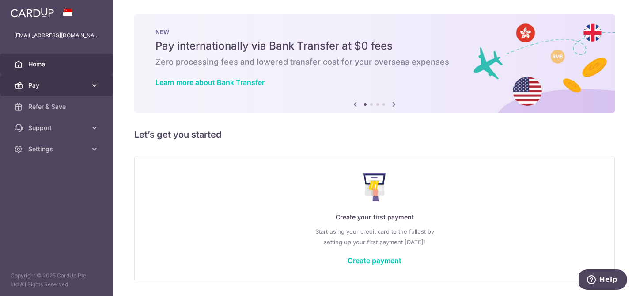
click at [86, 87] on span "Pay" at bounding box center [57, 85] width 58 height 9
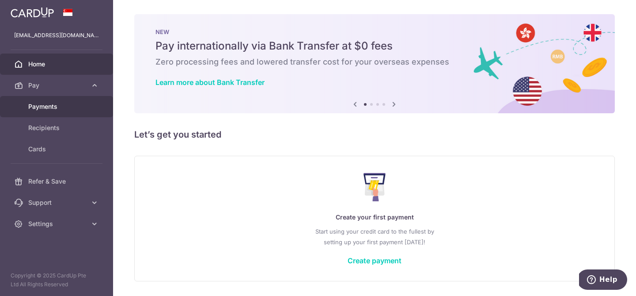
click at [62, 108] on span "Payments" at bounding box center [57, 106] width 58 height 9
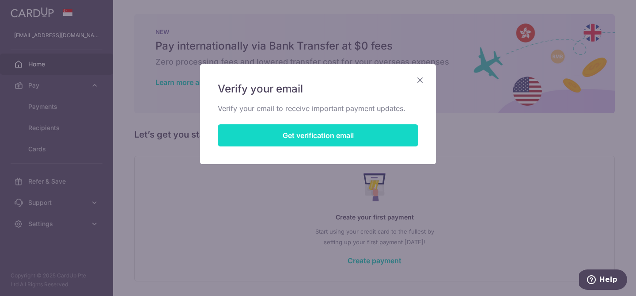
click at [296, 140] on button "Get verification email" at bounding box center [318, 135] width 201 height 22
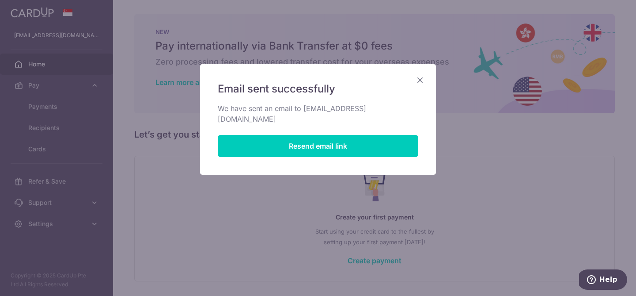
click at [418, 83] on icon "Close" at bounding box center [420, 79] width 11 height 11
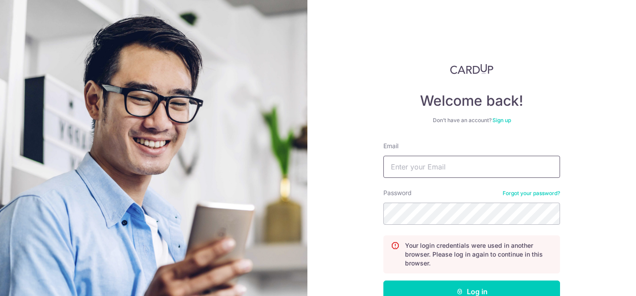
click at [432, 175] on input "Email" at bounding box center [471, 167] width 177 height 22
type input "kokping.src@gmail.com"
click at [383, 280] on button "Log in" at bounding box center [471, 291] width 177 height 22
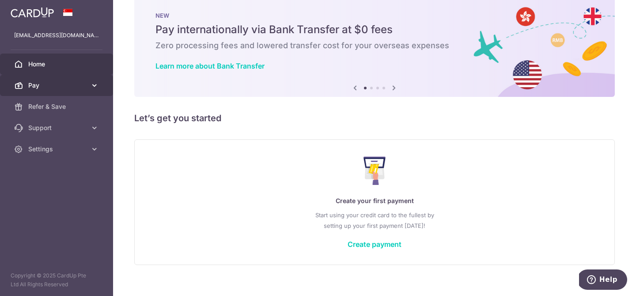
click at [72, 88] on span "Pay" at bounding box center [57, 85] width 58 height 9
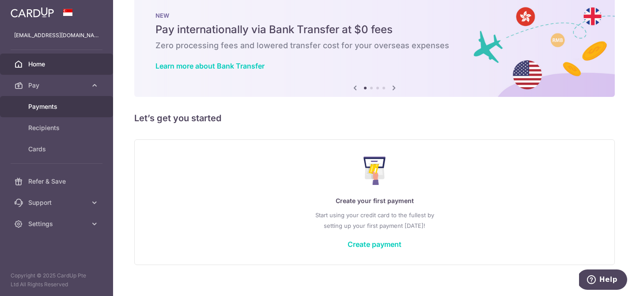
click at [57, 114] on link "Payments" at bounding box center [56, 106] width 113 height 21
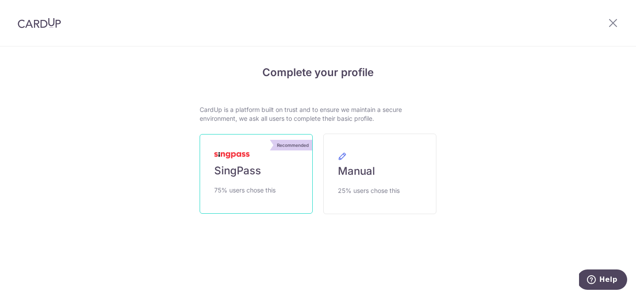
click at [244, 186] on span "75% users chose this" at bounding box center [244, 190] width 61 height 11
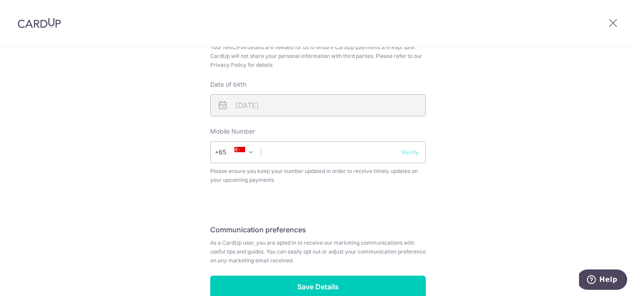
scroll to position [344, 0]
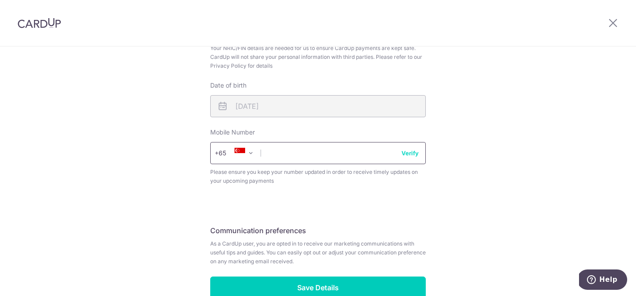
click at [345, 157] on input "text" at bounding box center [318, 153] width 216 height 22
type input "81332666"
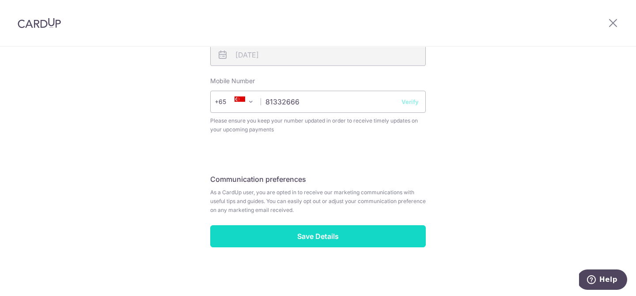
click at [348, 235] on input "Save Details" at bounding box center [318, 236] width 216 height 22
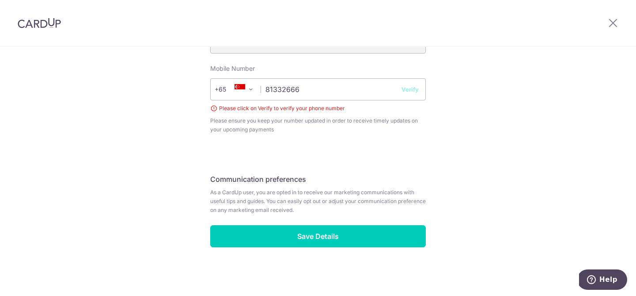
click at [403, 89] on button "Verify" at bounding box center [410, 89] width 17 height 9
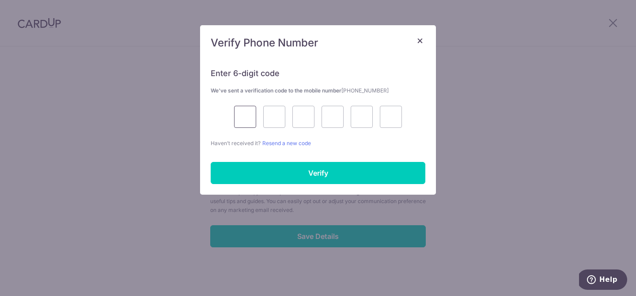
click at [242, 118] on input "text" at bounding box center [245, 117] width 22 height 22
type input "9"
type input "5"
type input "1"
type input "0"
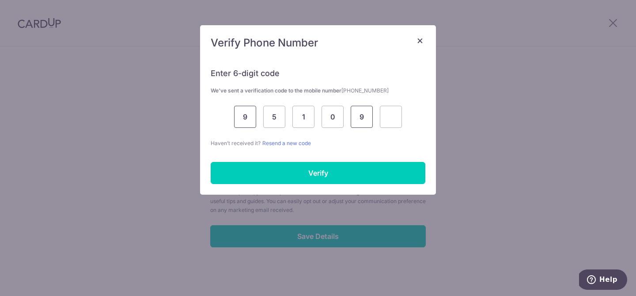
type input "9"
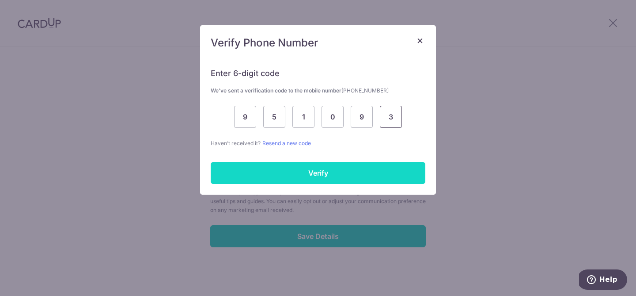
type input "3"
click at [271, 171] on input "Verify" at bounding box center [318, 173] width 215 height 22
click at [305, 172] on input "Verify" at bounding box center [318, 173] width 215 height 22
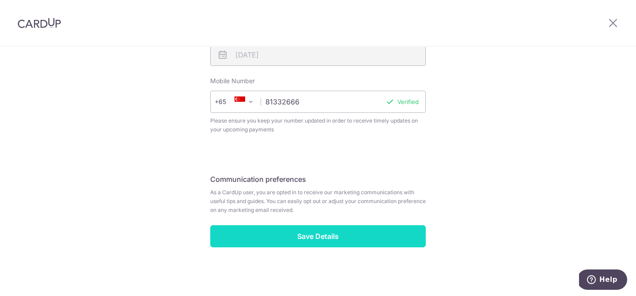
click at [319, 234] on input "Save Details" at bounding box center [318, 236] width 216 height 22
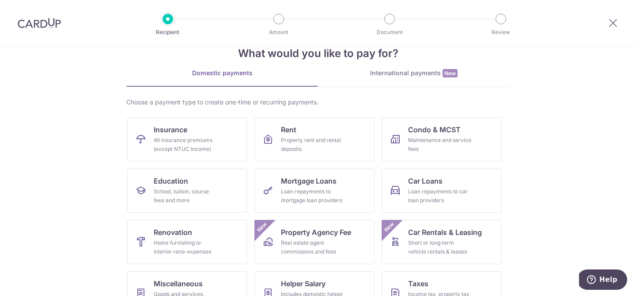
scroll to position [23, 0]
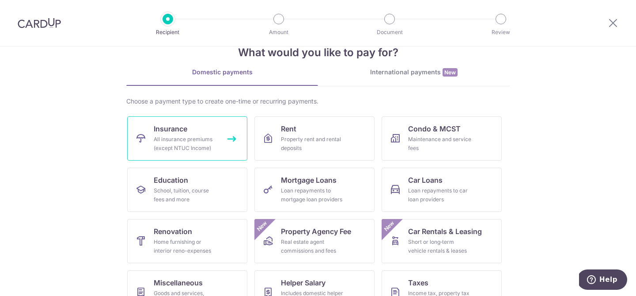
click at [180, 139] on div "All insurance premiums (except NTUC Income)" at bounding box center [186, 144] width 64 height 18
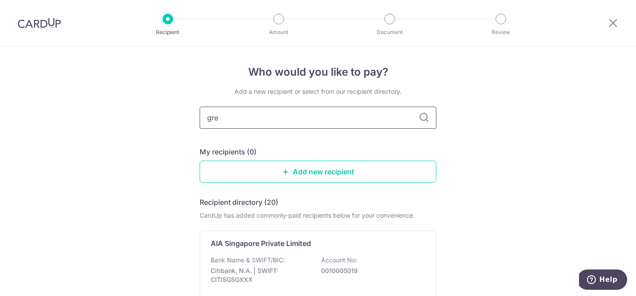
type input "grea"
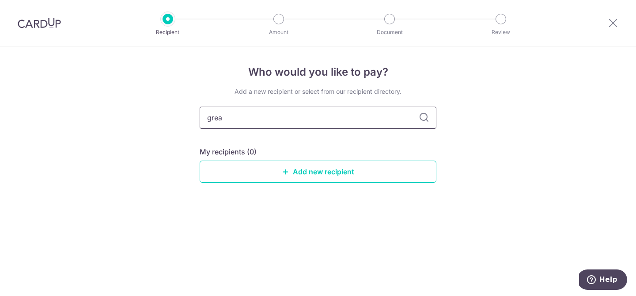
type input "great"
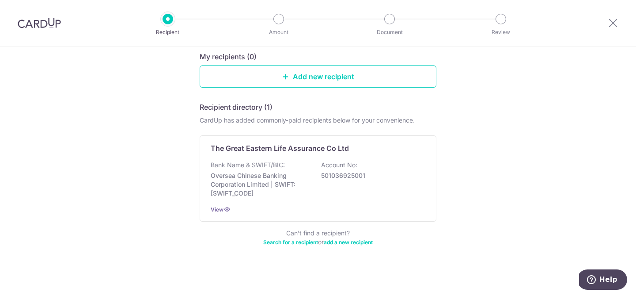
scroll to position [98, 0]
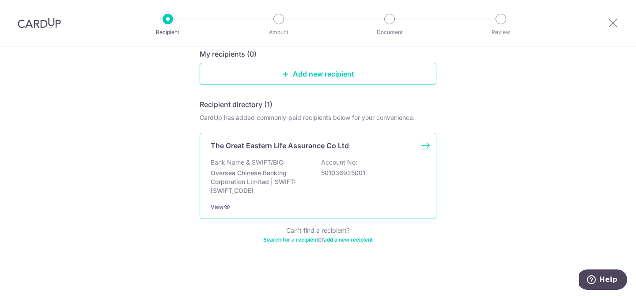
click at [283, 175] on p "Oversea Chinese Banking Corporation Limited | SWIFT: [SWIFT_CODE]" at bounding box center [260, 181] width 99 height 27
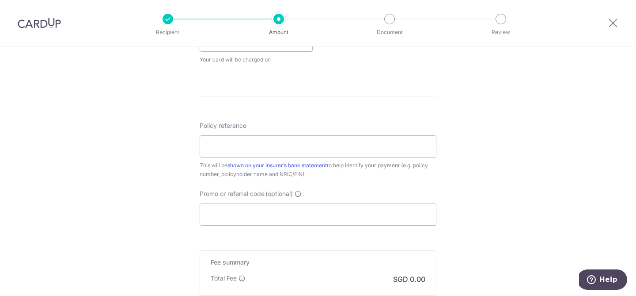
scroll to position [550, 0]
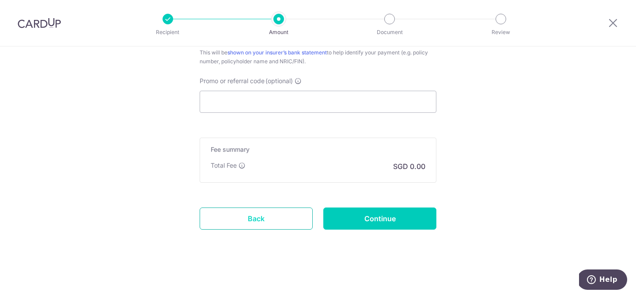
click at [235, 213] on link "Back" at bounding box center [256, 218] width 113 height 22
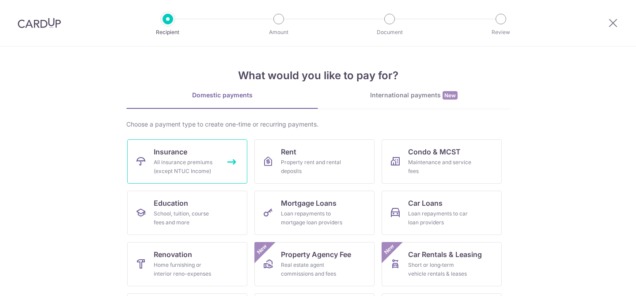
click at [185, 169] on div "All insurance premiums (except NTUC Income)" at bounding box center [186, 167] width 64 height 18
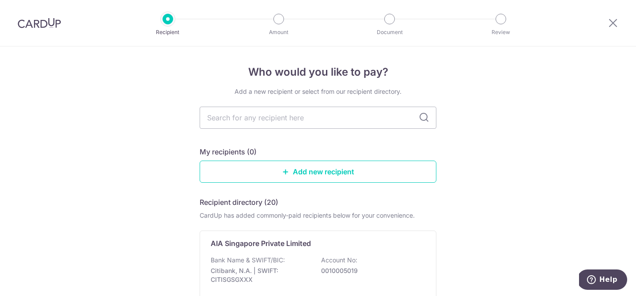
click at [308, 123] on input "text" at bounding box center [318, 117] width 237 height 22
type input "great"
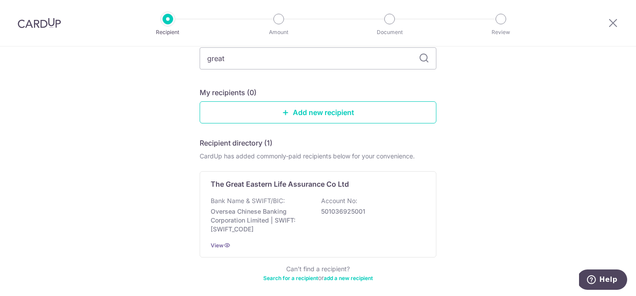
scroll to position [60, 0]
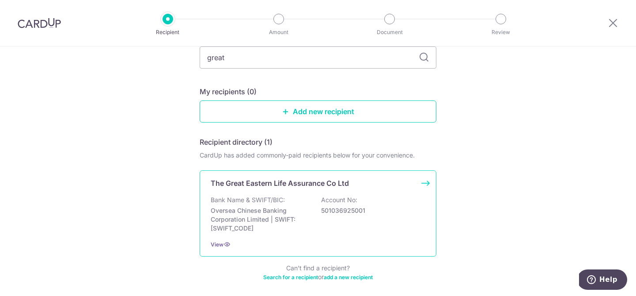
click at [292, 230] on p "Oversea Chinese Banking Corporation Limited | SWIFT: [SWIFT_CODE]" at bounding box center [260, 219] width 99 height 27
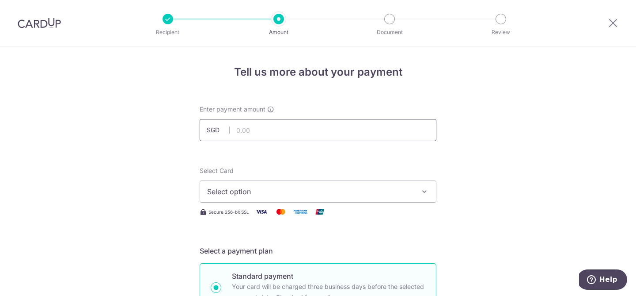
click at [335, 130] on input "text" at bounding box center [318, 130] width 237 height 22
type input "995.45"
click at [336, 190] on span "Select option" at bounding box center [310, 191] width 206 height 11
click at [321, 219] on span "Add credit card" at bounding box center [326, 216] width 206 height 9
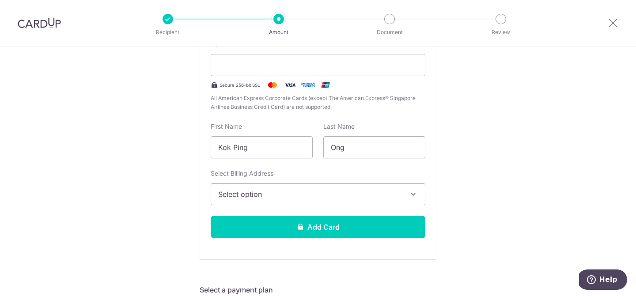
scroll to position [209, 0]
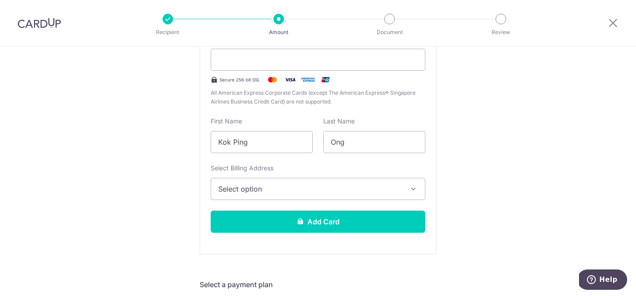
click at [259, 188] on span "Select option" at bounding box center [310, 188] width 184 height 11
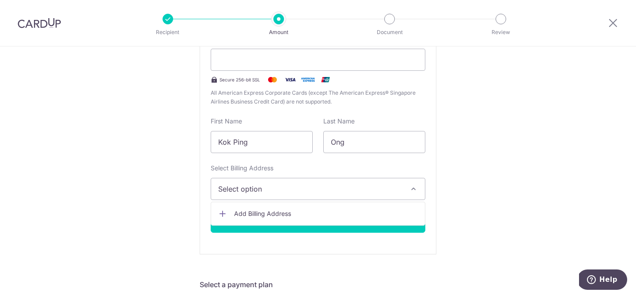
click at [256, 215] on span "Add Billing Address" at bounding box center [326, 213] width 184 height 9
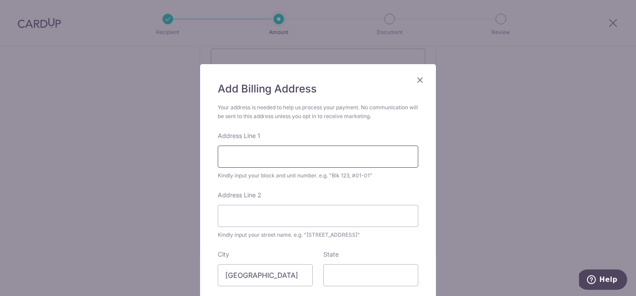
click at [276, 156] on input "Address Line 1" at bounding box center [318, 156] width 201 height 22
type input "123"
click at [271, 207] on input "Address Line 2" at bounding box center [318, 216] width 201 height 22
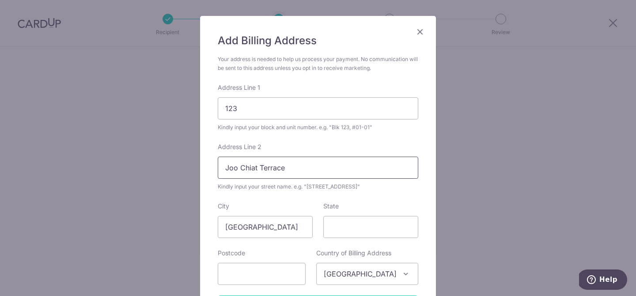
scroll to position [99, 0]
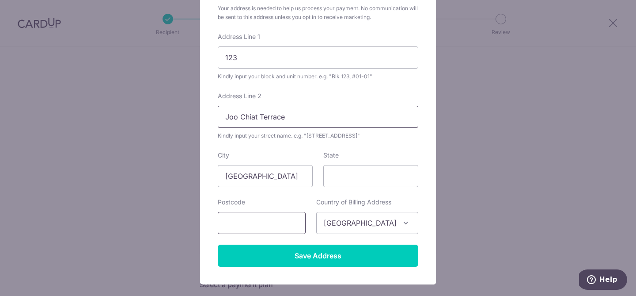
type input "Joo Chiat Terrace"
click at [272, 216] on input "text" at bounding box center [262, 223] width 88 height 22
type input "427271"
click at [324, 200] on label "Country of Billing Address" at bounding box center [353, 201] width 75 height 9
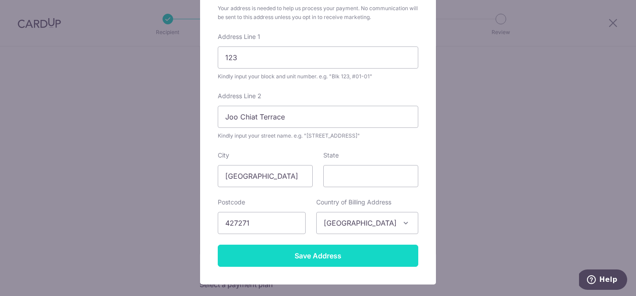
click at [311, 254] on input "Save Address" at bounding box center [318, 255] width 201 height 22
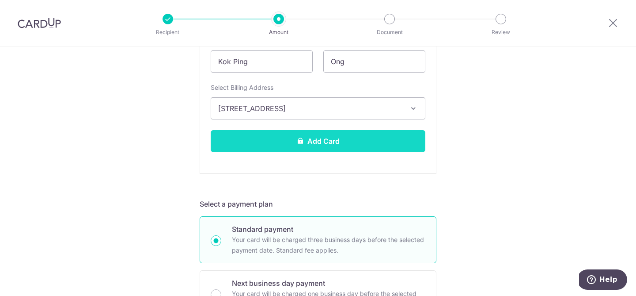
click at [355, 144] on button "Add Card" at bounding box center [318, 141] width 215 height 22
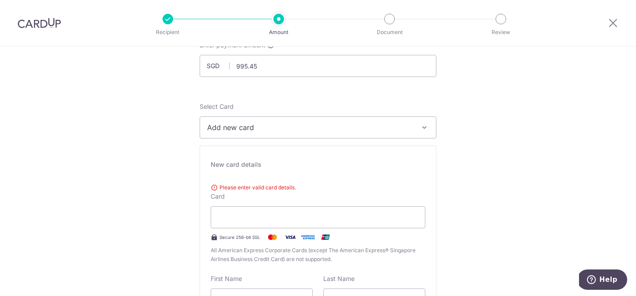
scroll to position [88, 0]
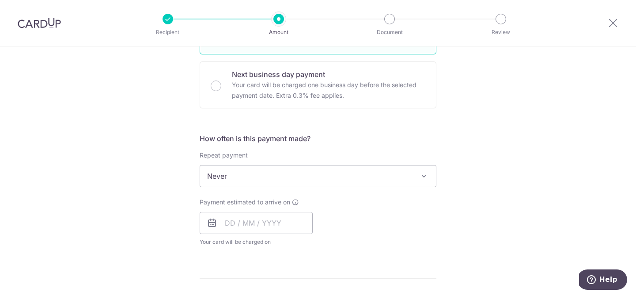
scroll to position [526, 0]
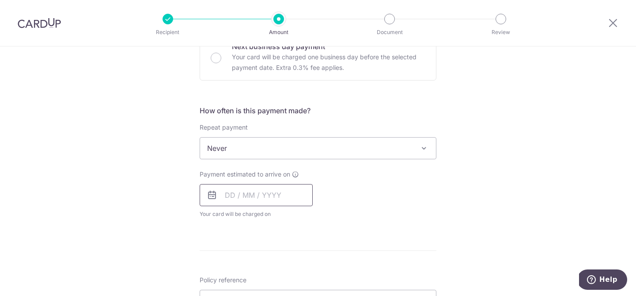
click at [301, 200] on input "text" at bounding box center [256, 195] width 113 height 22
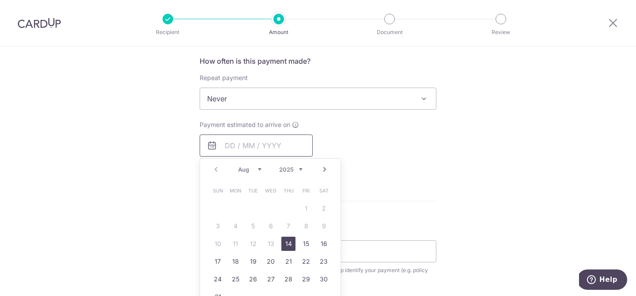
scroll to position [578, 0]
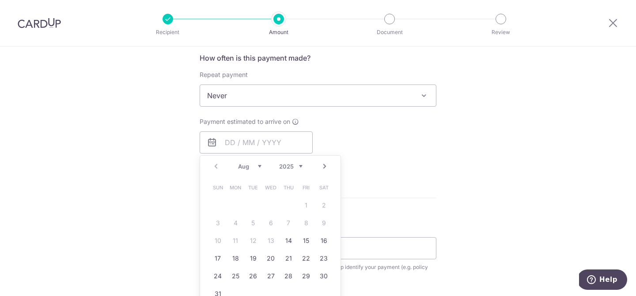
click at [417, 232] on div "Policy reference This will be shown on your insurer’s bank statement to help id…" at bounding box center [318, 251] width 237 height 57
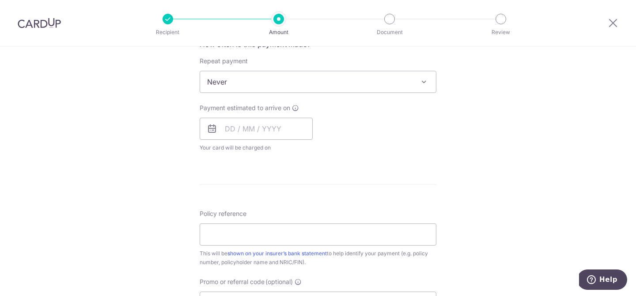
scroll to position [580, 0]
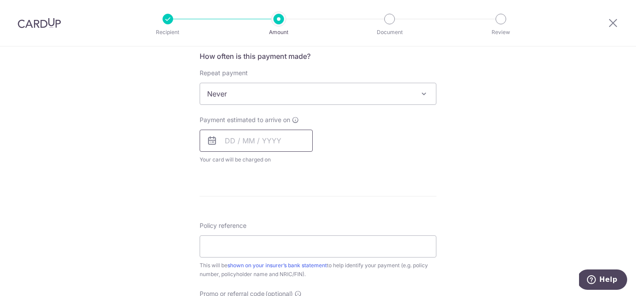
click at [290, 146] on input "text" at bounding box center [256, 140] width 113 height 22
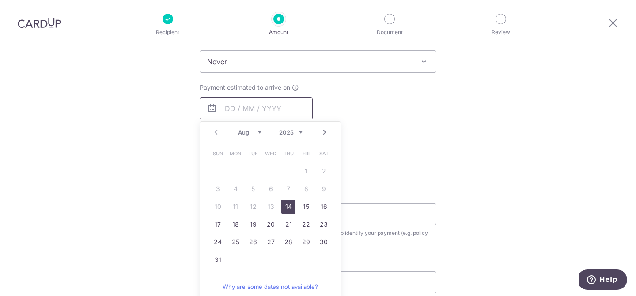
scroll to position [614, 0]
click at [288, 206] on link "14" at bounding box center [288, 204] width 14 height 14
type input "14/08/2025"
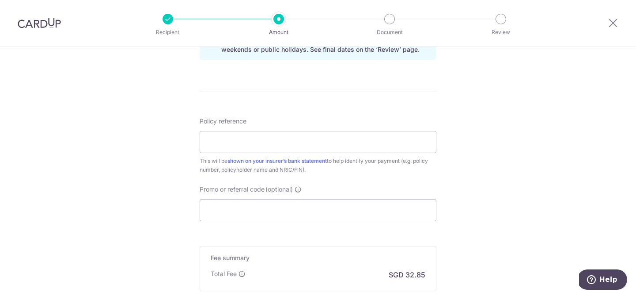
scroll to position [721, 0]
click at [386, 135] on input "Policy reference" at bounding box center [318, 141] width 237 height 22
type input "0245838900"
click at [313, 210] on input "Promo or referral code (optional)" at bounding box center [318, 209] width 237 height 22
paste input "SHERLINK891"
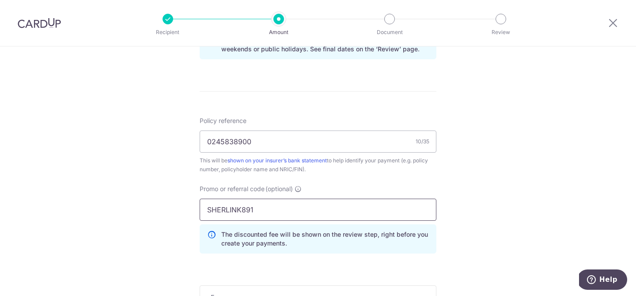
type input "SHERLINK891"
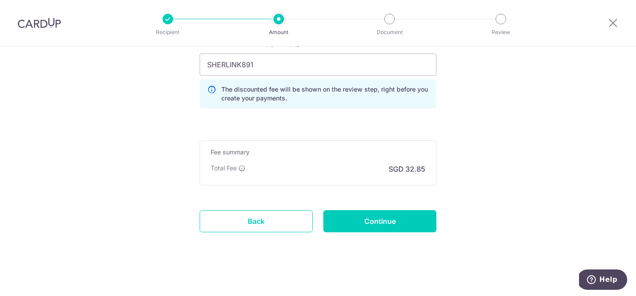
scroll to position [869, 0]
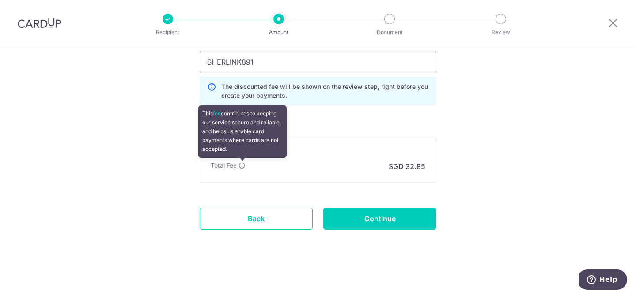
click at [244, 166] on icon at bounding box center [242, 165] width 7 height 7
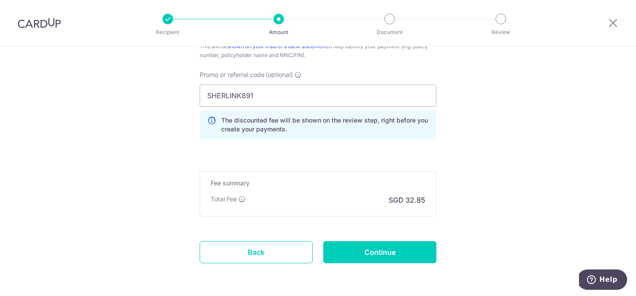
scroll to position [835, 0]
click at [380, 259] on input "Continue" at bounding box center [379, 251] width 113 height 22
type input "Create Schedule"
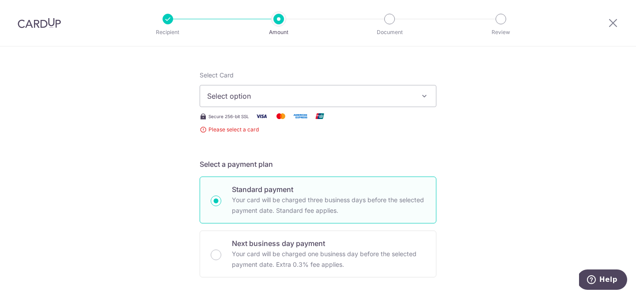
scroll to position [87, 0]
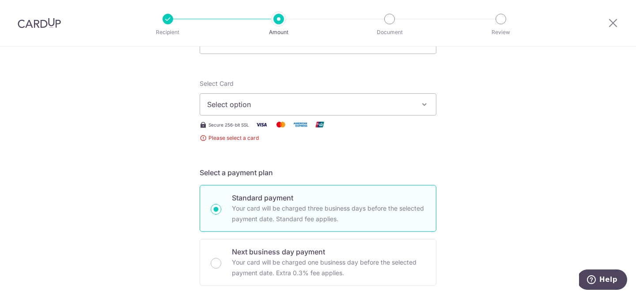
click at [402, 102] on span "Select option" at bounding box center [310, 104] width 206 height 11
click at [347, 100] on span "Select option" at bounding box center [310, 104] width 206 height 11
click at [321, 135] on link "Add credit card" at bounding box center [318, 129] width 236 height 16
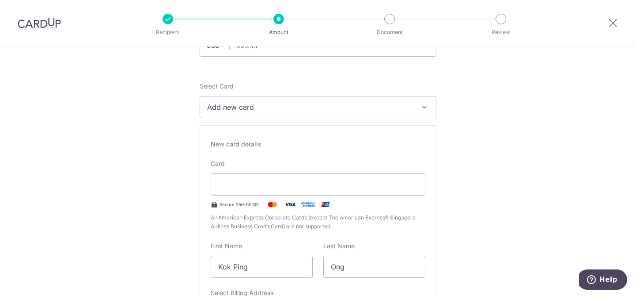
scroll to position [85, 0]
click at [291, 178] on div at bounding box center [318, 183] width 215 height 22
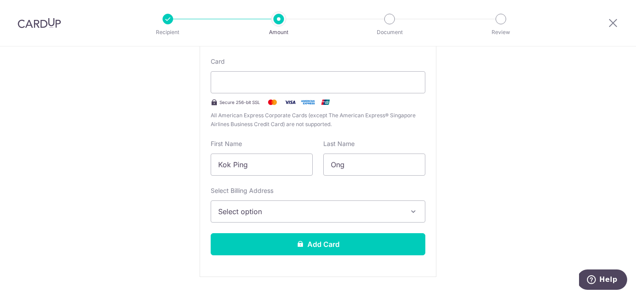
scroll to position [191, 0]
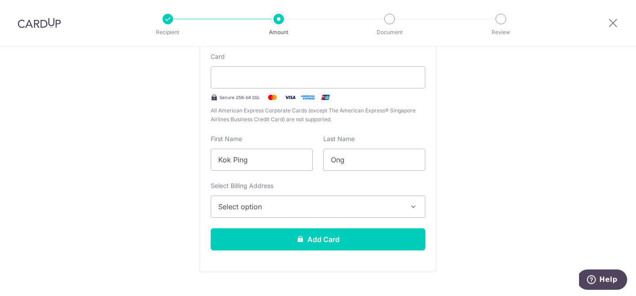
click at [409, 208] on icon "button" at bounding box center [413, 206] width 9 height 9
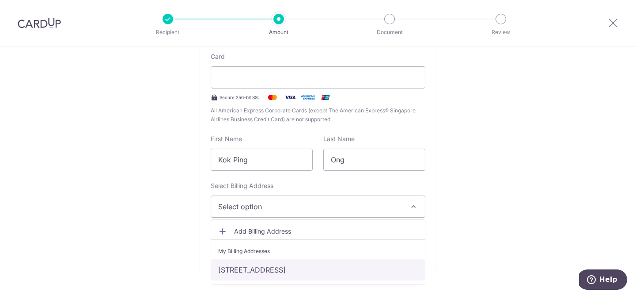
click at [369, 270] on link "[STREET_ADDRESS]" at bounding box center [318, 269] width 214 height 21
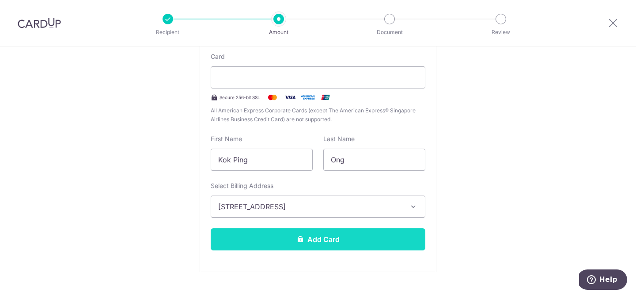
click at [356, 243] on button "Add Card" at bounding box center [318, 239] width 215 height 22
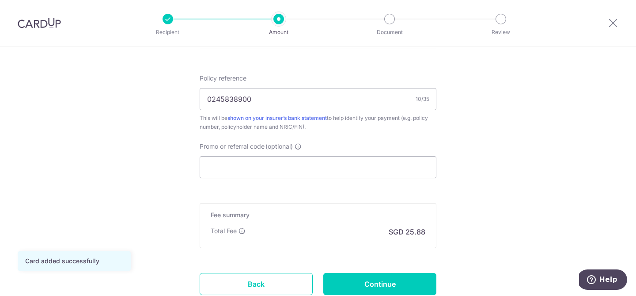
scroll to position [522, 0]
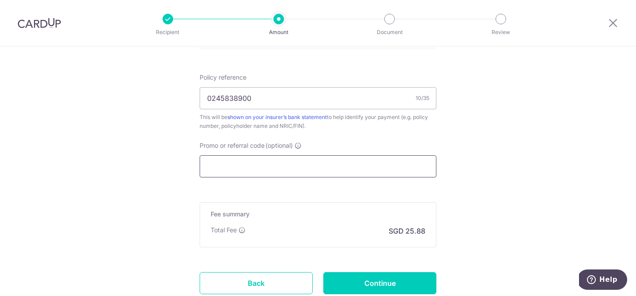
click at [264, 170] on input "Promo or referral code (optional)" at bounding box center [318, 166] width 237 height 22
paste input "SHERLINK891"
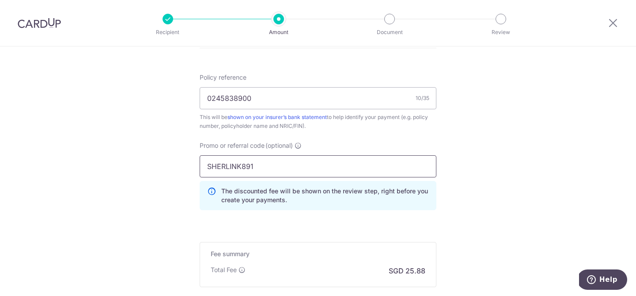
type input "SHERLINK891"
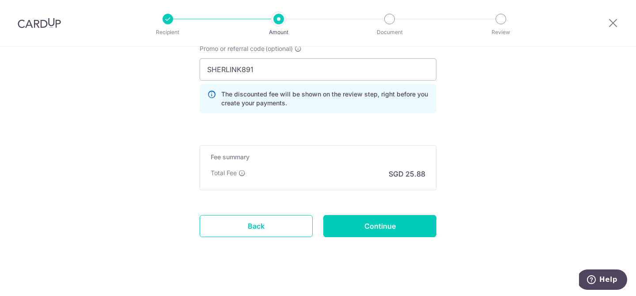
scroll to position [626, 0]
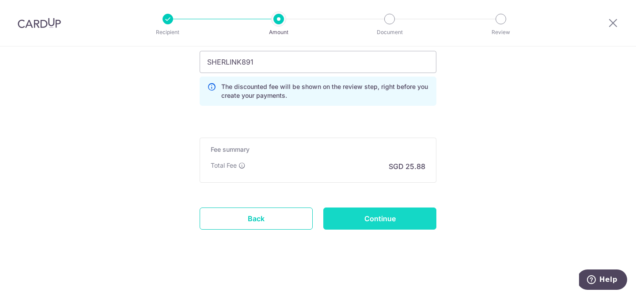
click at [392, 213] on input "Continue" at bounding box center [379, 218] width 113 height 22
type input "Create Schedule"
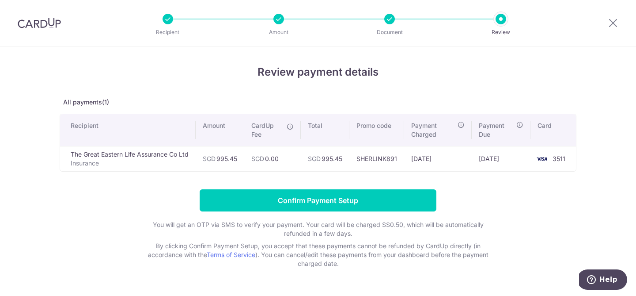
scroll to position [24, 0]
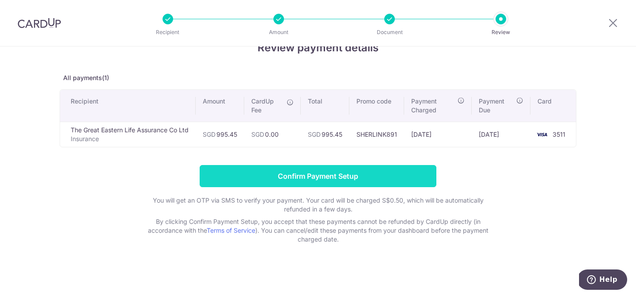
click at [399, 180] on input "Confirm Payment Setup" at bounding box center [318, 176] width 237 height 22
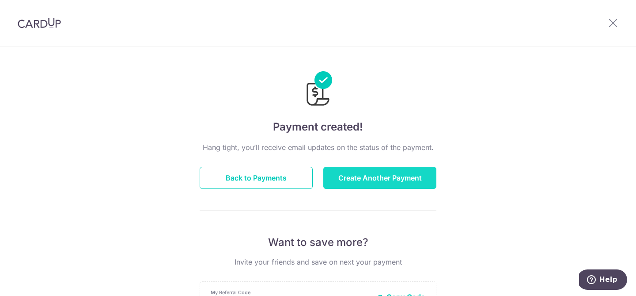
click at [396, 182] on button "Create Another Payment" at bounding box center [379, 178] width 113 height 22
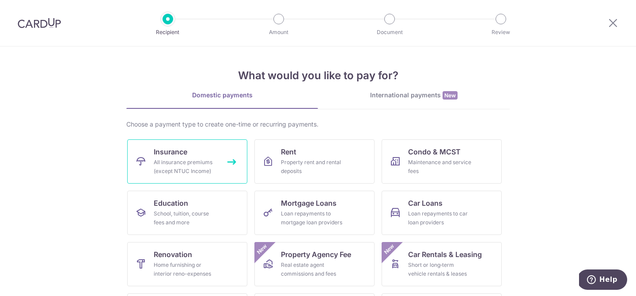
click at [193, 148] on link "Insurance All insurance premiums (except NTUC Income)" at bounding box center [187, 161] width 120 height 44
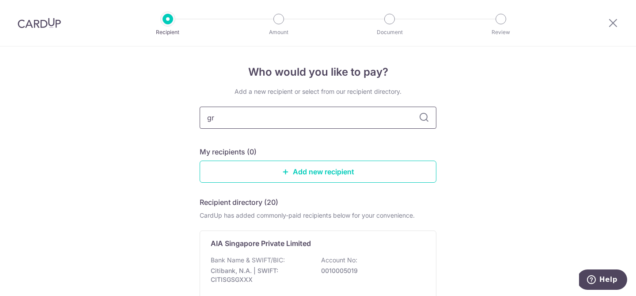
type input "gre"
type input "great"
click at [266, 262] on p "Bank Name & SWIFT/BIC:" at bounding box center [248, 259] width 74 height 9
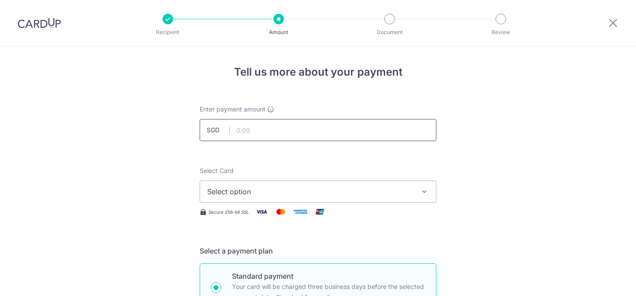
click at [273, 128] on input "text" at bounding box center [318, 130] width 237 height 22
type input "454.50"
click at [414, 194] on button "Select option" at bounding box center [318, 191] width 237 height 22
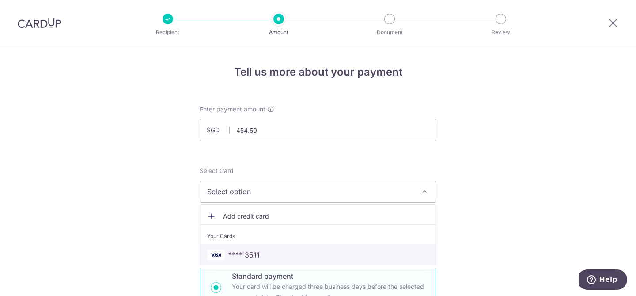
click at [315, 254] on span "**** 3511" at bounding box center [318, 254] width 222 height 11
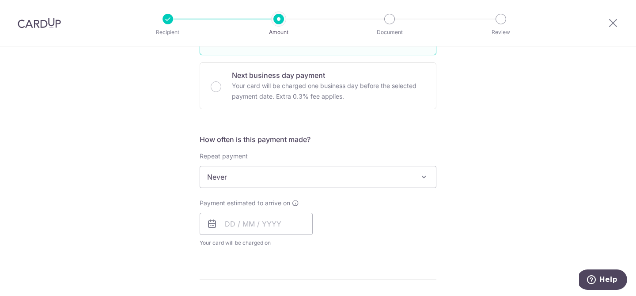
scroll to position [261, 0]
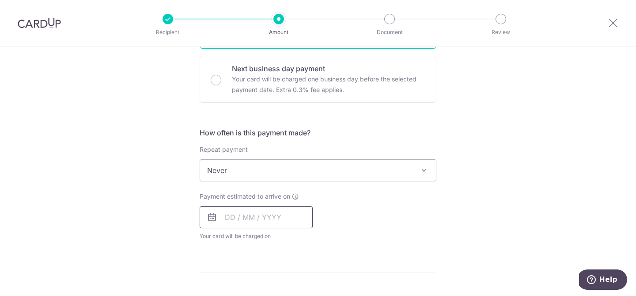
click at [282, 218] on input "text" at bounding box center [256, 217] width 113 height 22
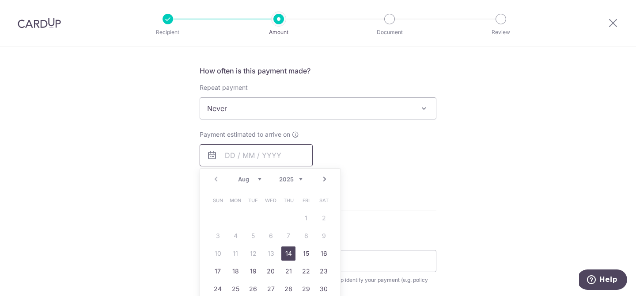
scroll to position [324, 0]
click at [290, 256] on link "14" at bounding box center [288, 252] width 14 height 14
type input "[DATE]"
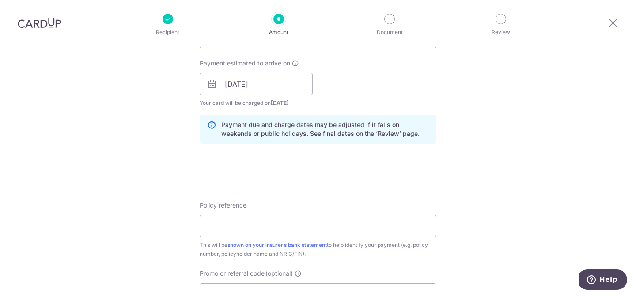
scroll to position [410, 0]
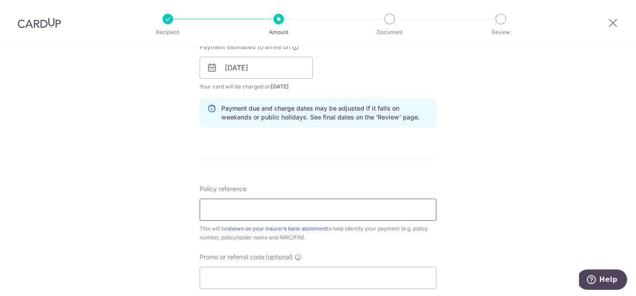
click at [379, 211] on input "Policy reference" at bounding box center [318, 209] width 237 height 22
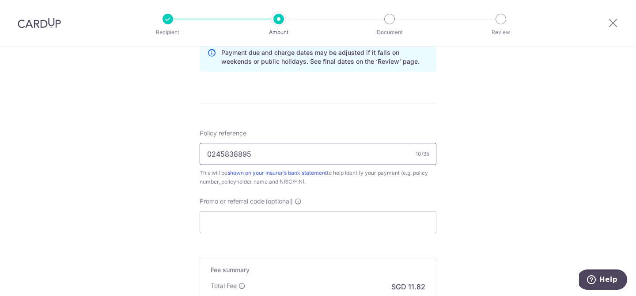
scroll to position [471, 0]
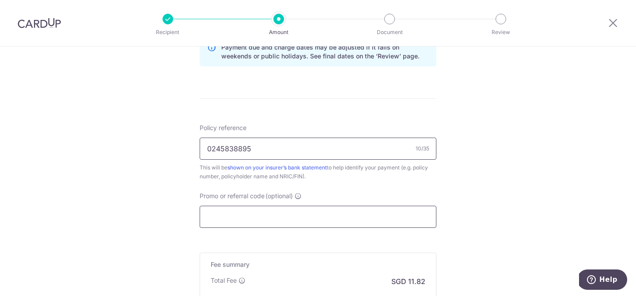
type input "0245838895"
click at [321, 214] on input "Promo or referral code (optional)" at bounding box center [318, 216] width 237 height 22
paste input "SHERLINK891"
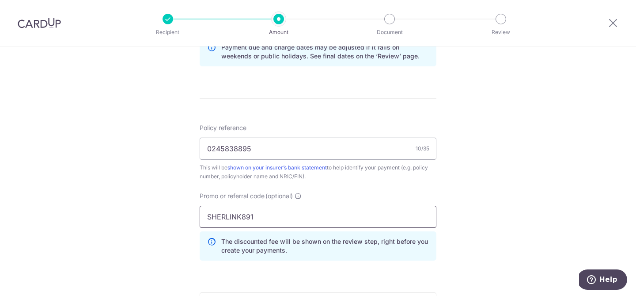
type input "SHERLINK891"
click at [471, 194] on div "Tell us more about your payment Enter payment amount SGD 454.50 454.50 Select C…" at bounding box center [318, 12] width 636 height 875
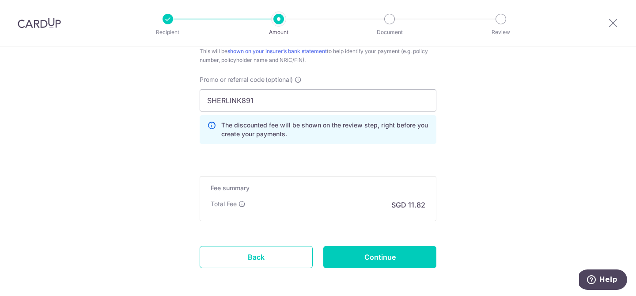
scroll to position [588, 0]
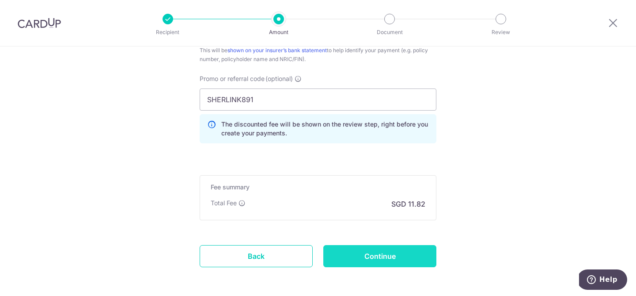
click at [367, 251] on input "Continue" at bounding box center [379, 256] width 113 height 22
type input "Create Schedule"
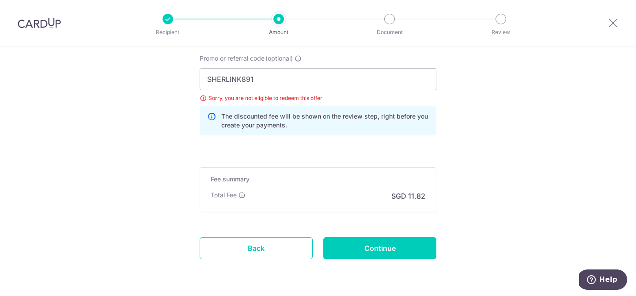
scroll to position [597, 0]
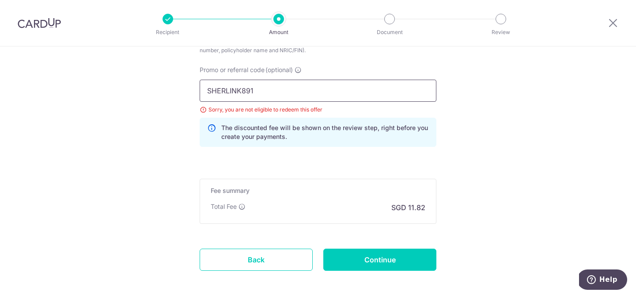
click at [285, 95] on input "SHERLINK891" at bounding box center [318, 91] width 237 height 22
type input "MILELION"
click at [361, 269] on input "Continue" at bounding box center [379, 259] width 113 height 22
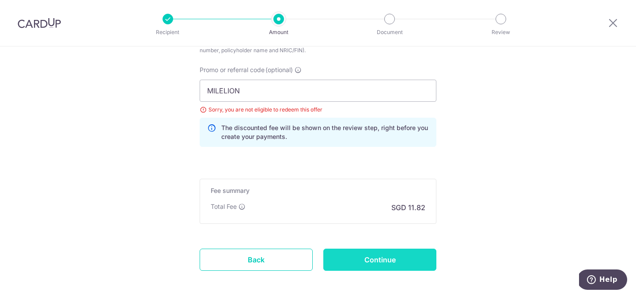
type input "Update Schedule"
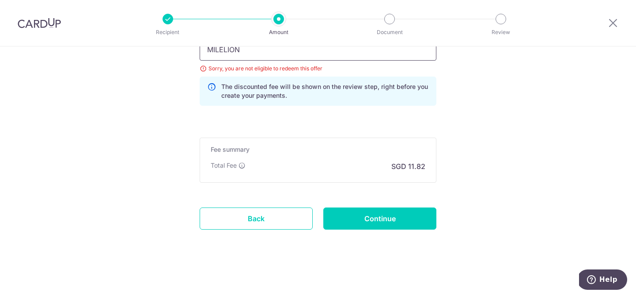
click at [255, 54] on input "MILELION" at bounding box center [318, 49] width 237 height 22
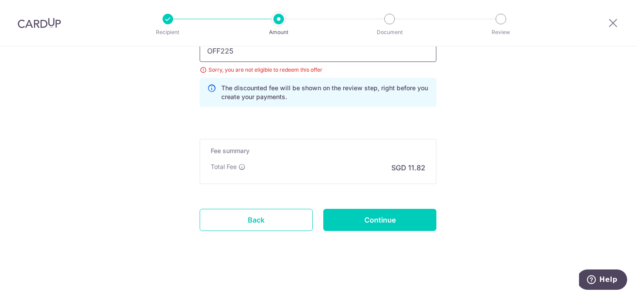
type input "OFF225"
click at [372, 226] on input "Continue" at bounding box center [379, 220] width 113 height 22
type input "Update Schedule"
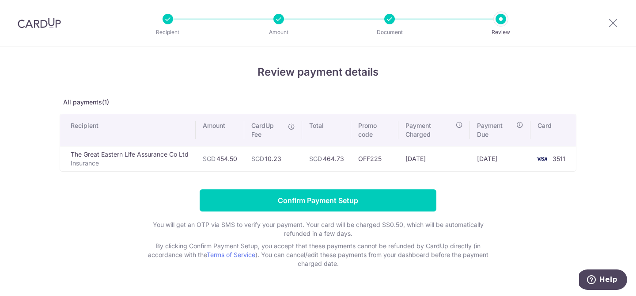
click at [294, 127] on icon at bounding box center [291, 126] width 7 height 7
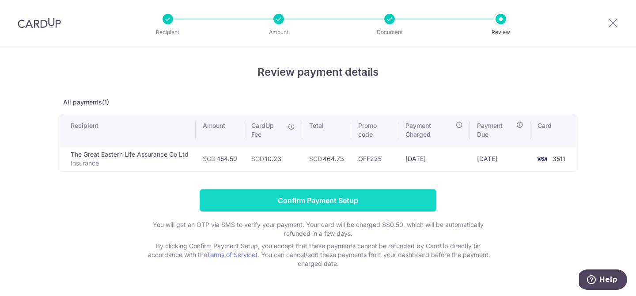
click at [378, 193] on input "Confirm Payment Setup" at bounding box center [318, 200] width 237 height 22
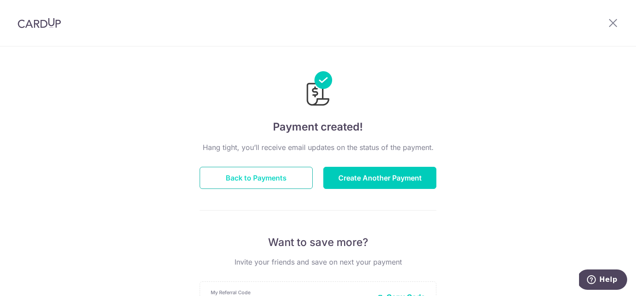
click at [283, 178] on button "Back to Payments" at bounding box center [256, 178] width 113 height 22
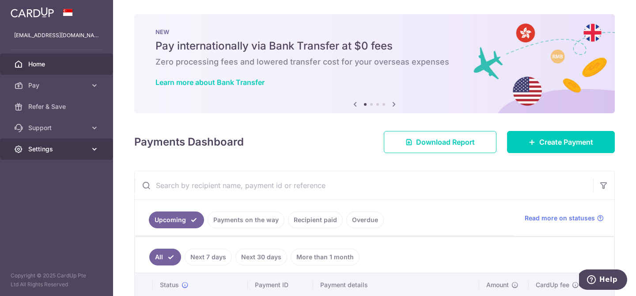
click at [84, 149] on span "Settings" at bounding box center [57, 148] width 58 height 9
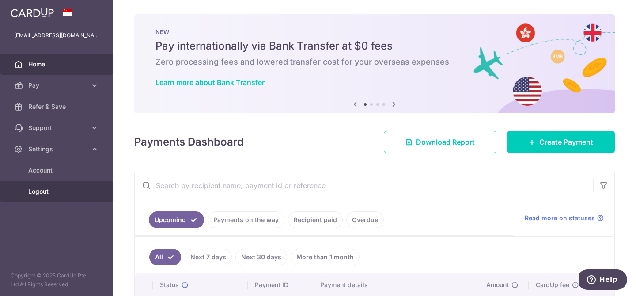
click at [42, 192] on span "Logout" at bounding box center [57, 191] width 58 height 9
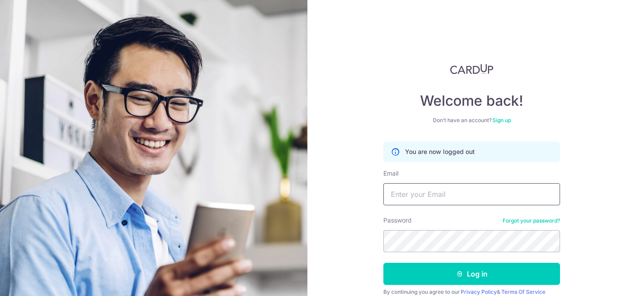
click at [418, 198] on input "Email" at bounding box center [471, 194] width 177 height 22
type input "[EMAIL_ADDRESS][DOMAIN_NAME]"
click at [383, 262] on button "Log in" at bounding box center [471, 273] width 177 height 22
